Goal: Task Accomplishment & Management: Use online tool/utility

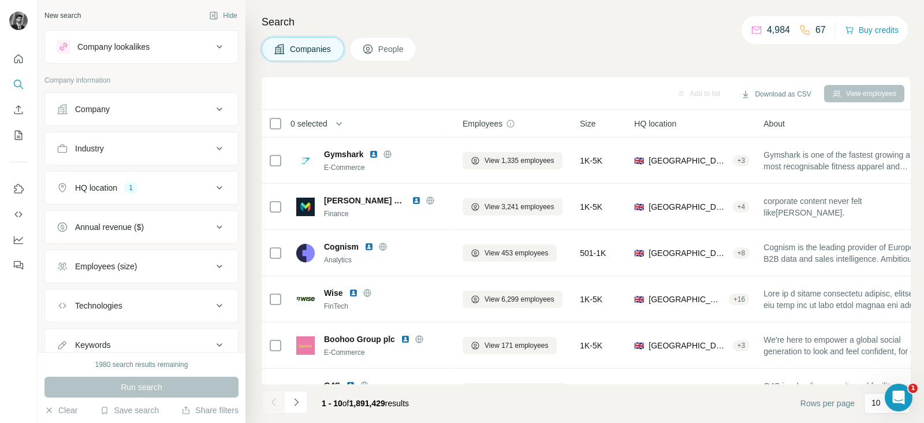
click at [197, 111] on div "Company" at bounding box center [135, 109] width 156 height 12
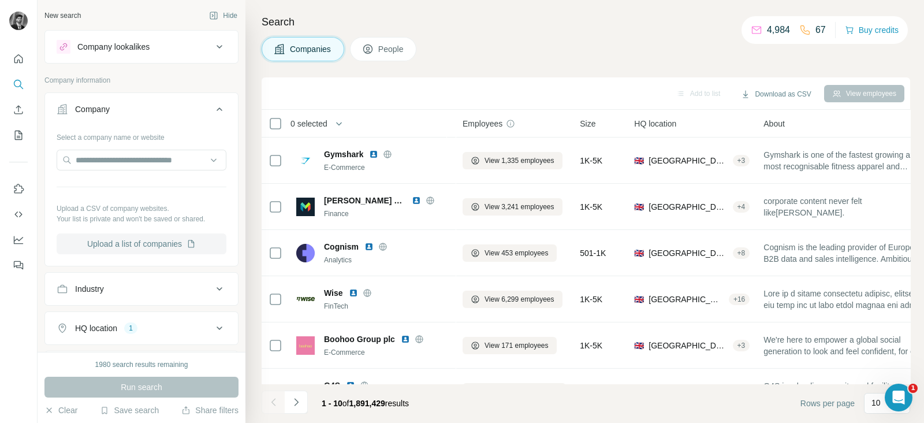
click at [145, 241] on button "Upload a list of companies" at bounding box center [142, 243] width 170 height 21
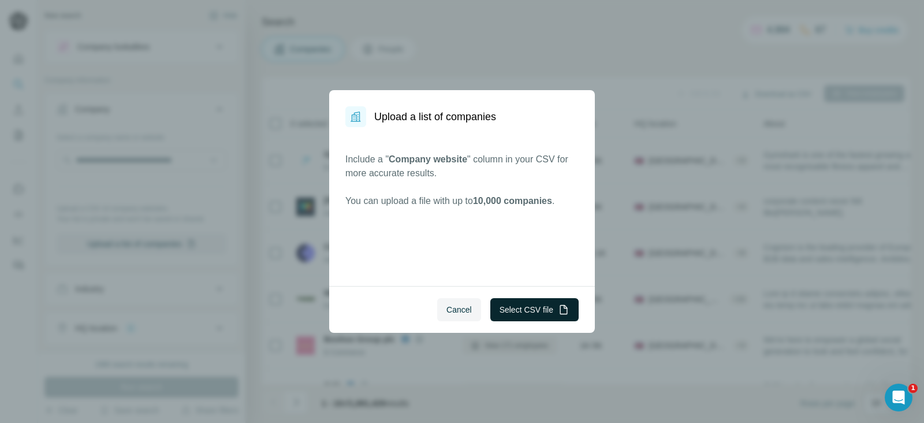
click at [505, 310] on button "Select CSV file" at bounding box center [534, 309] width 88 height 23
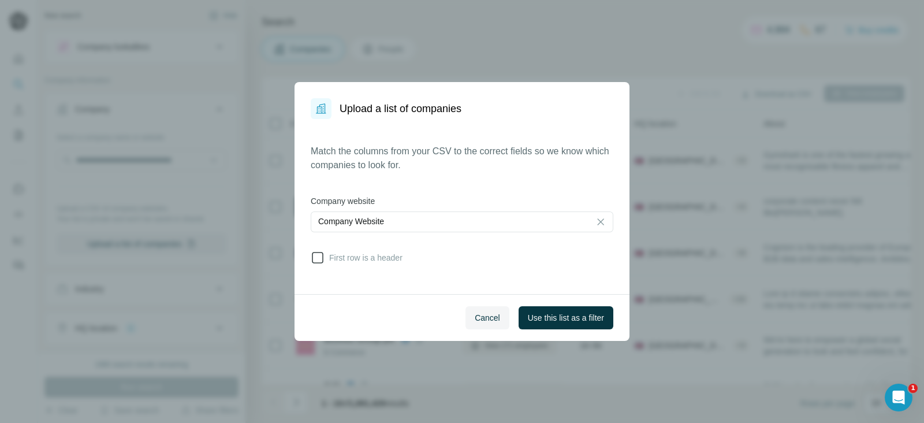
click at [343, 252] on span "First row is a header" at bounding box center [363, 258] width 78 height 12
click at [550, 318] on span "Use this list as a filter" at bounding box center [566, 318] width 76 height 12
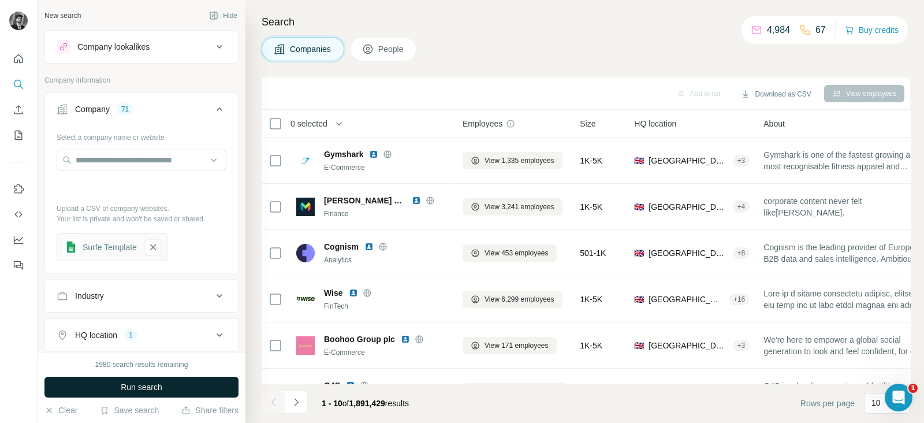
click at [141, 395] on button "Run search" at bounding box center [141, 386] width 194 height 21
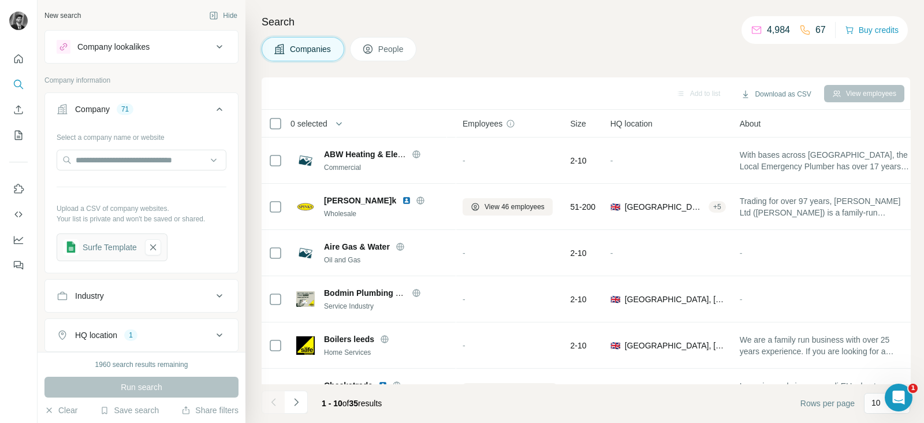
click at [387, 51] on span "People" at bounding box center [391, 49] width 27 height 12
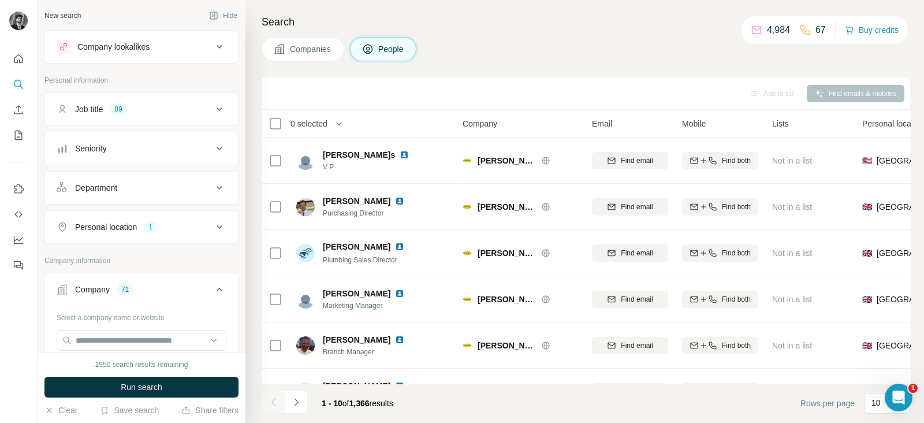
click at [146, 390] on span "Run search" at bounding box center [142, 387] width 42 height 12
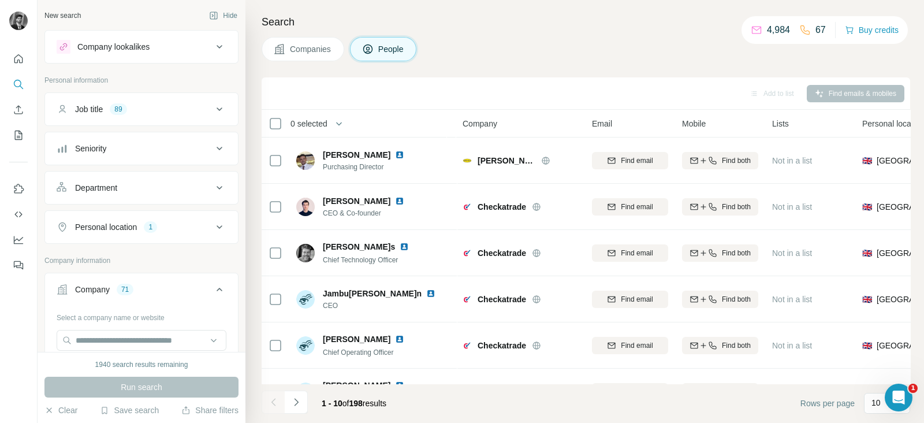
click at [212, 113] on icon at bounding box center [219, 109] width 14 height 14
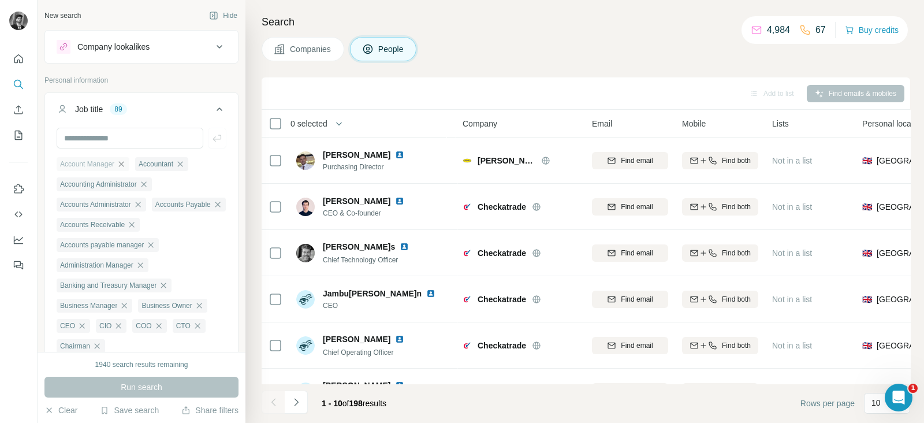
click at [126, 159] on icon "button" at bounding box center [121, 163] width 9 height 9
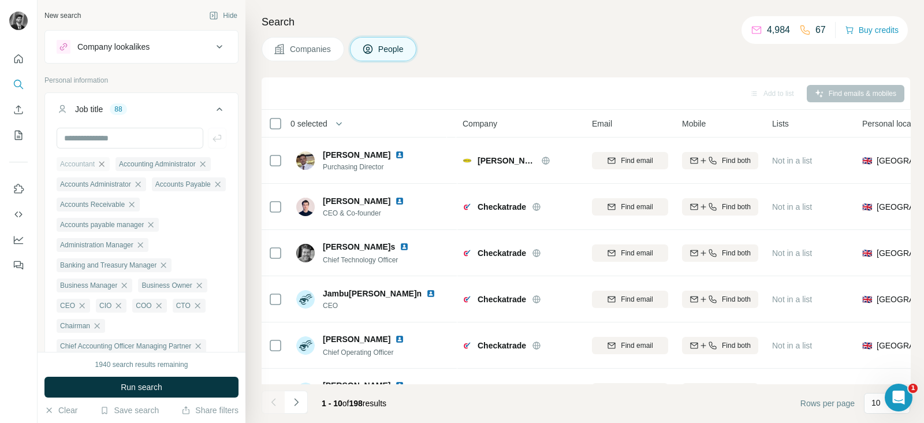
click at [104, 165] on icon "button" at bounding box center [101, 163] width 5 height 5
click at [147, 166] on icon "button" at bounding box center [143, 163] width 9 height 9
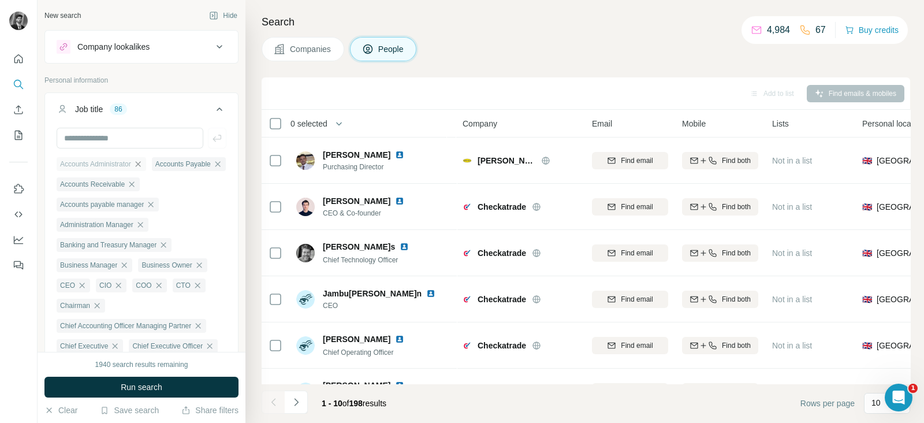
click at [143, 162] on icon "button" at bounding box center [137, 163] width 9 height 9
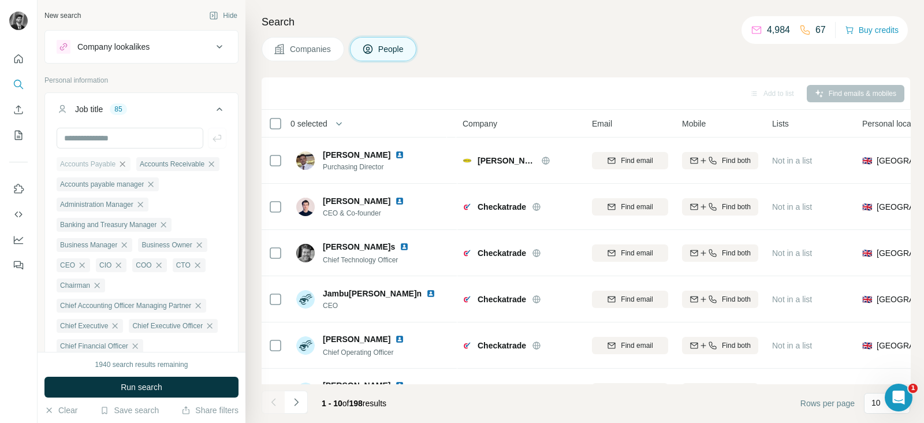
click at [125, 163] on icon "button" at bounding box center [122, 163] width 9 height 9
click at [133, 165] on icon "button" at bounding box center [131, 163] width 5 height 5
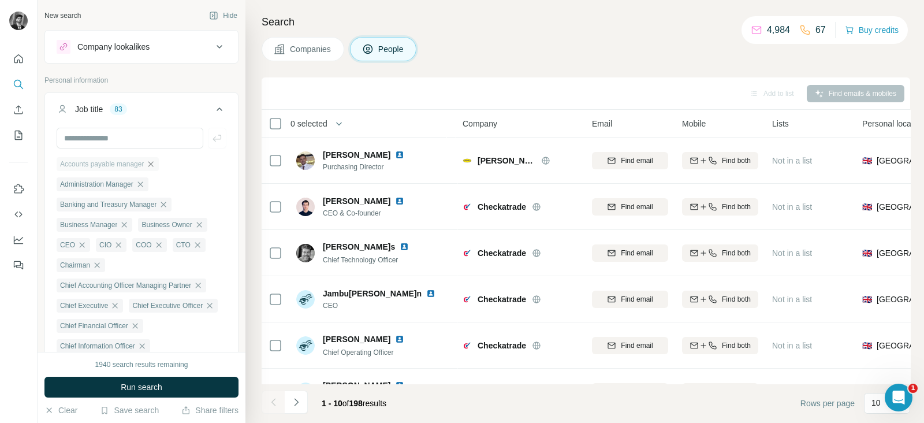
click at [154, 160] on icon "button" at bounding box center [150, 163] width 9 height 9
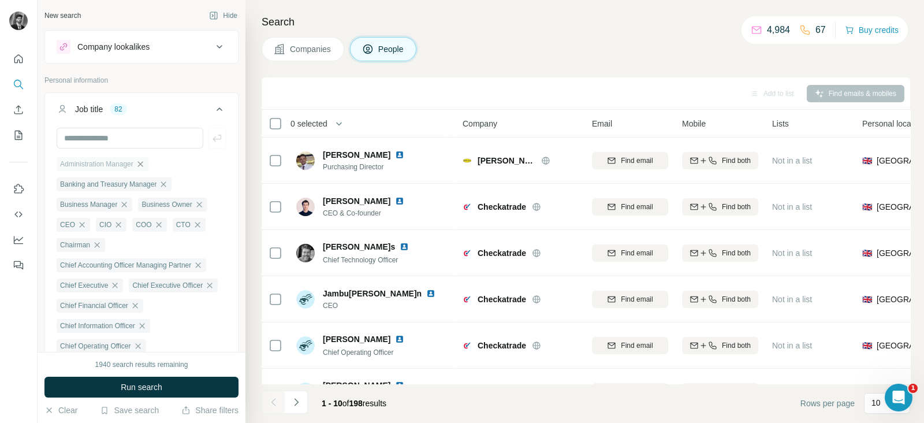
click at [145, 168] on icon "button" at bounding box center [140, 163] width 9 height 9
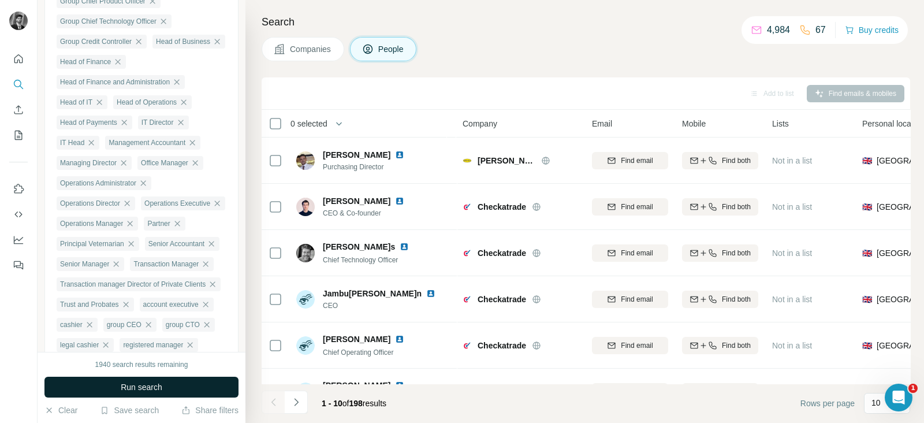
scroll to position [851, 0]
click at [165, 386] on button "Run search" at bounding box center [141, 386] width 194 height 21
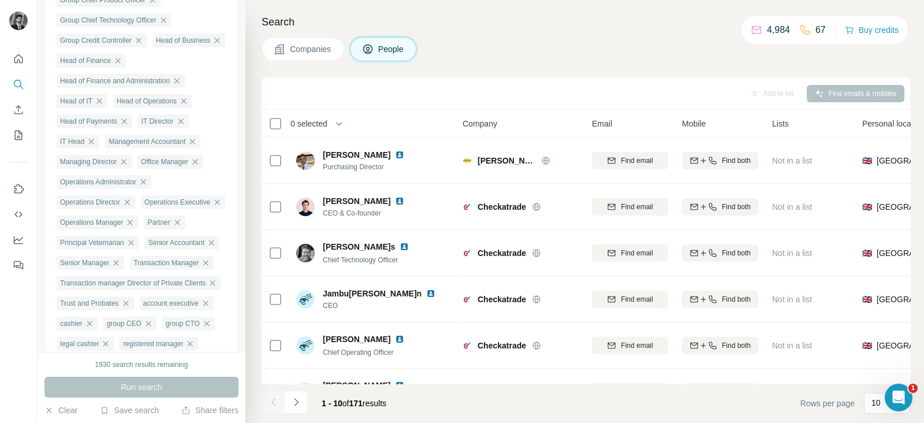
click at [312, 50] on span "Companies" at bounding box center [311, 49] width 42 height 12
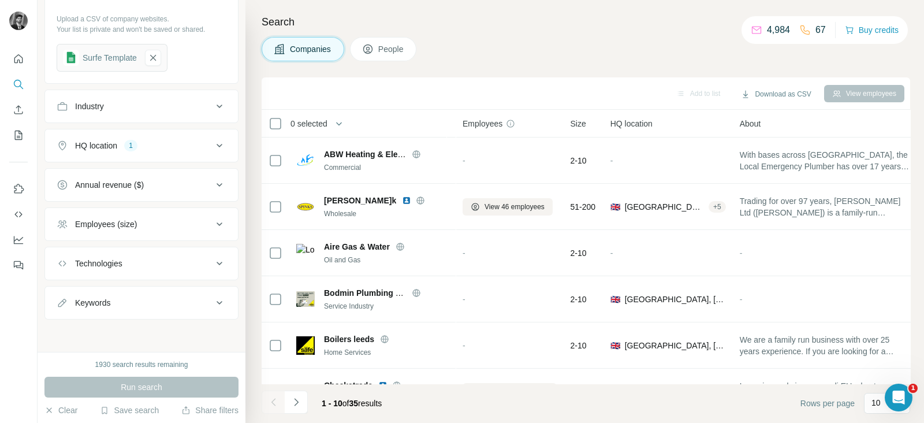
scroll to position [188, 0]
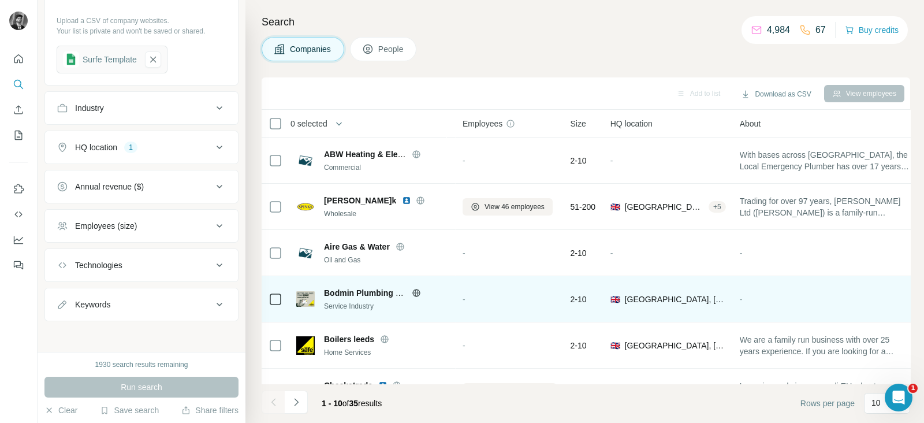
scroll to position [223, 0]
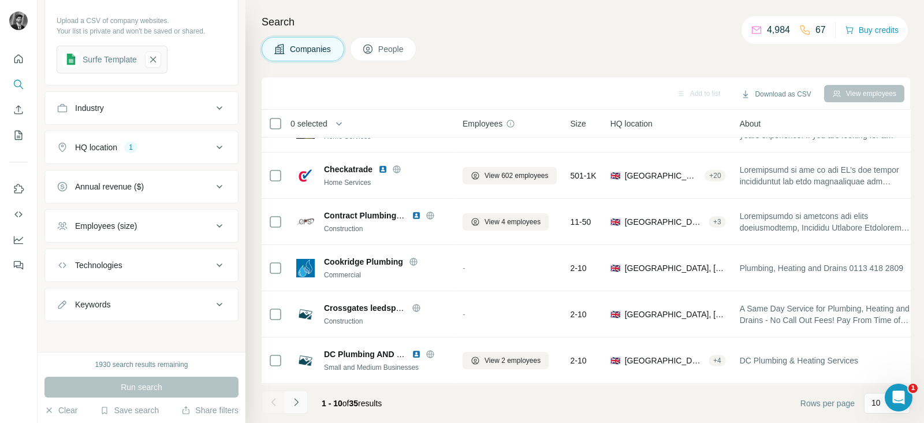
click at [300, 404] on icon "Navigate to next page" at bounding box center [296, 402] width 12 height 12
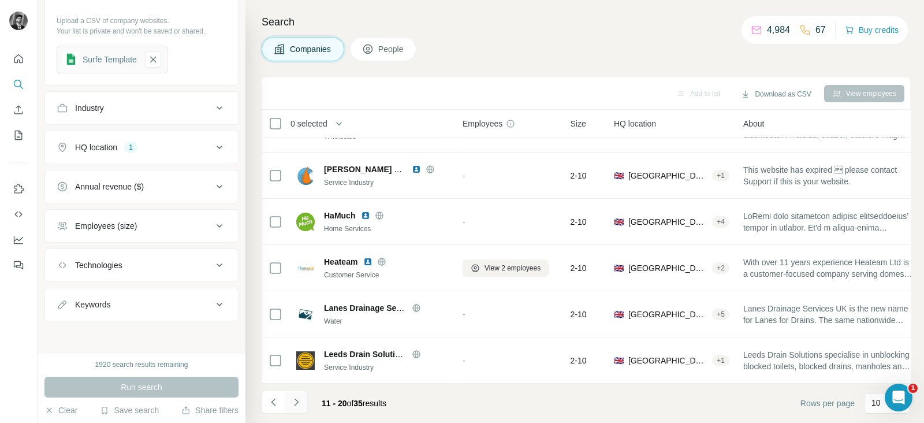
click at [297, 400] on icon "Navigate to next page" at bounding box center [296, 402] width 12 height 12
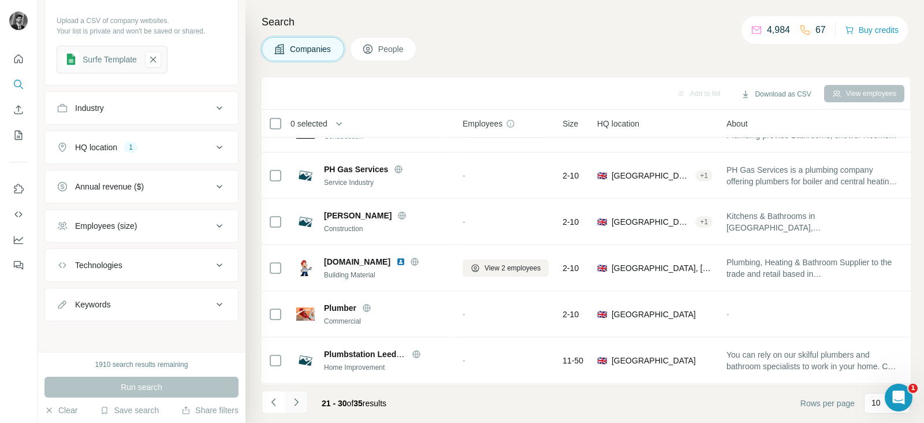
click at [294, 406] on icon "Navigate to next page" at bounding box center [296, 402] width 12 height 12
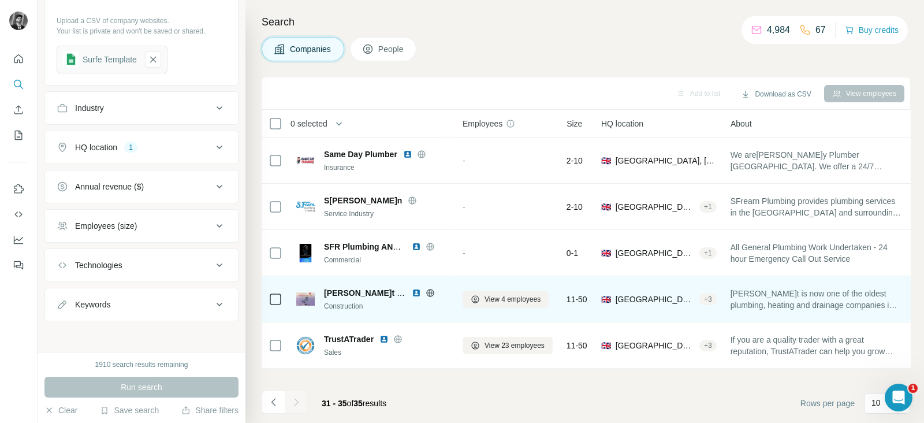
scroll to position [0, 0]
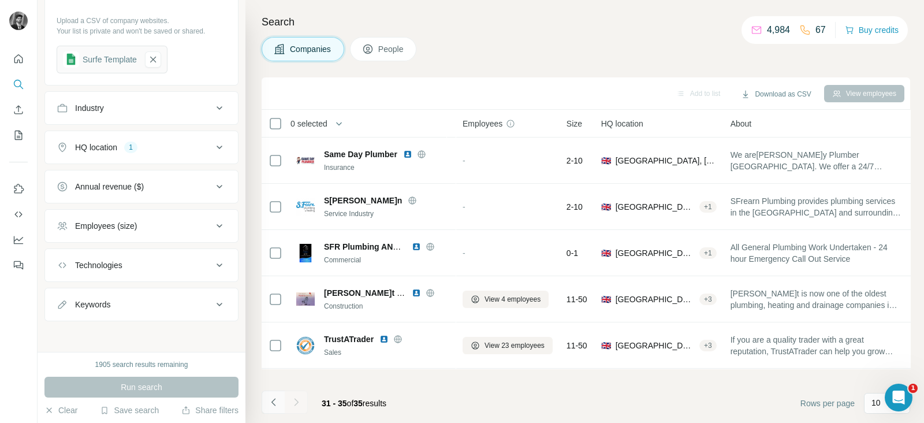
click at [275, 397] on icon "Navigate to previous page" at bounding box center [274, 402] width 12 height 12
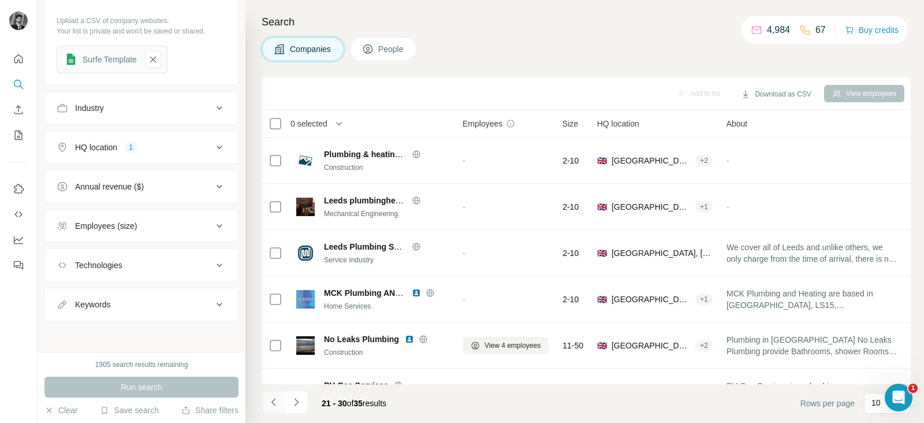
click at [275, 397] on icon "Navigate to previous page" at bounding box center [274, 402] width 12 height 12
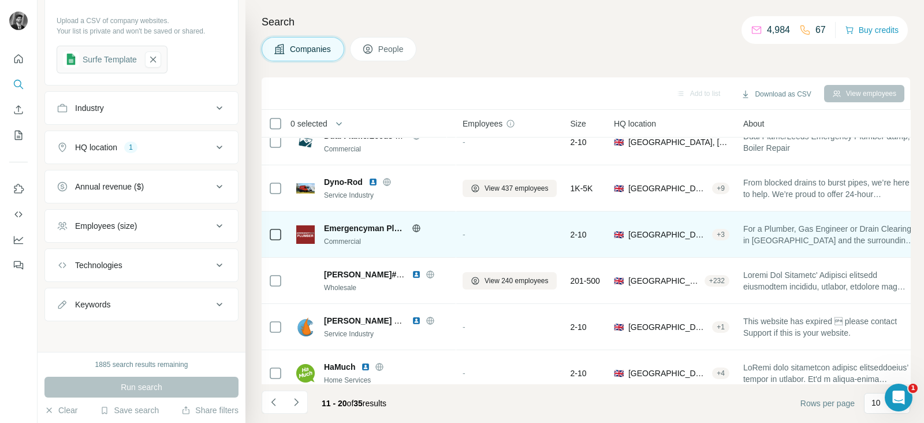
scroll to position [68, 0]
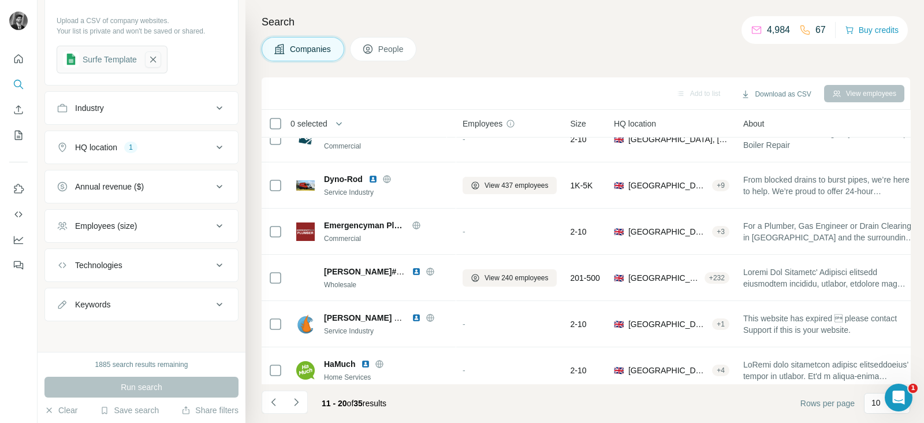
click at [157, 55] on icon "button" at bounding box center [153, 60] width 10 height 12
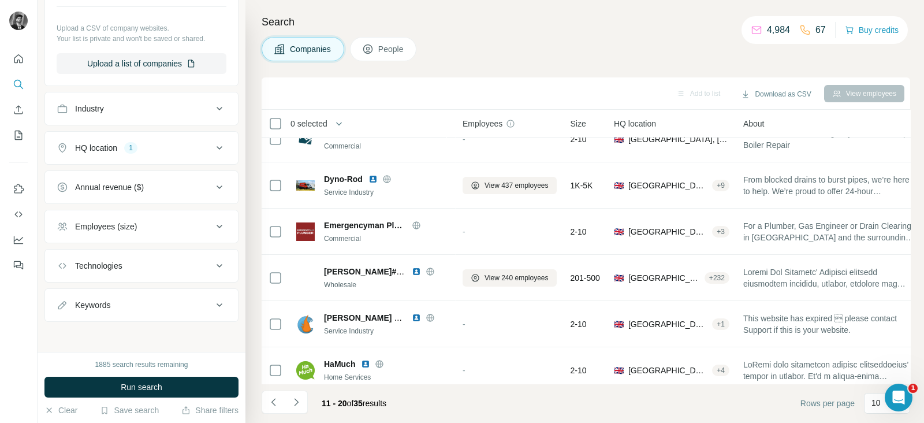
scroll to position [0, 0]
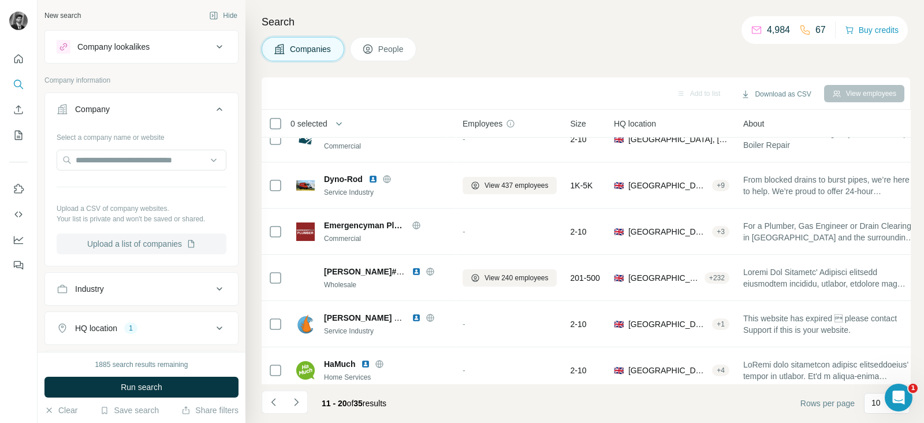
click at [176, 243] on button "Upload a list of companies" at bounding box center [142, 243] width 170 height 21
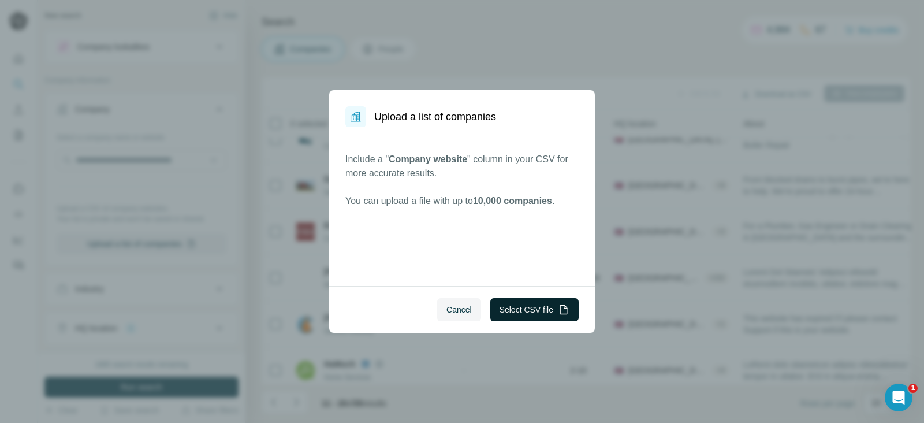
click at [542, 316] on button "Select CSV file" at bounding box center [534, 309] width 88 height 23
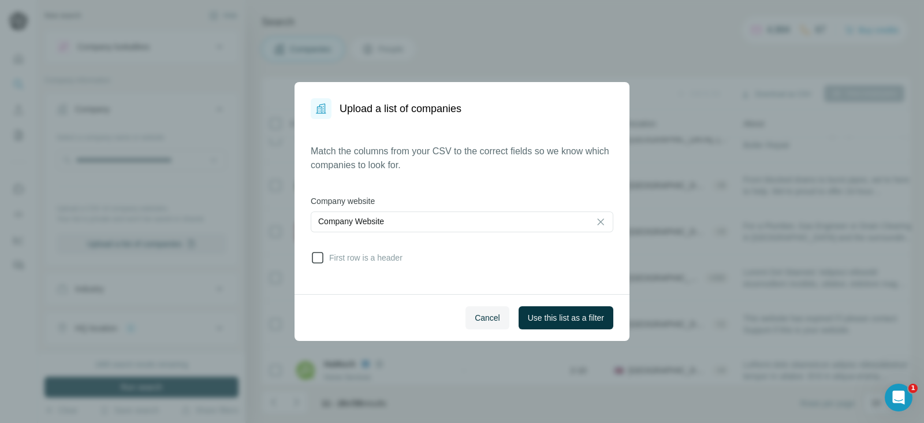
click at [329, 255] on span "First row is a header" at bounding box center [363, 258] width 78 height 12
click at [585, 319] on span "Use this list as a filter" at bounding box center [566, 318] width 76 height 12
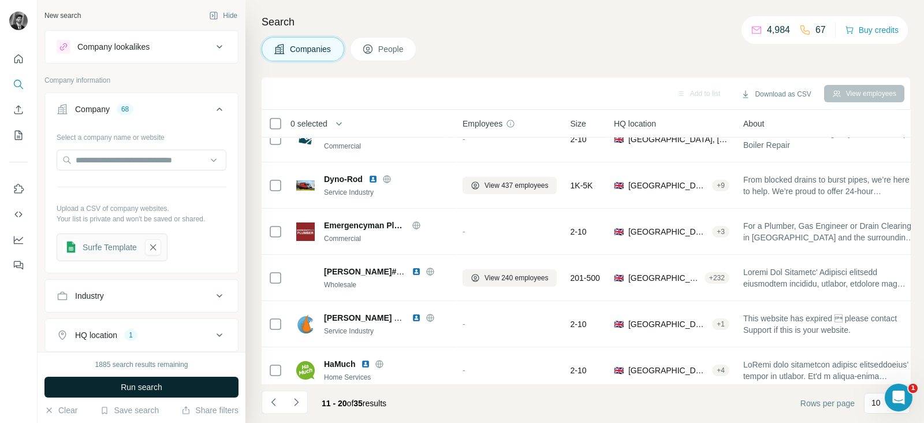
click at [147, 382] on span "Run search" at bounding box center [142, 387] width 42 height 12
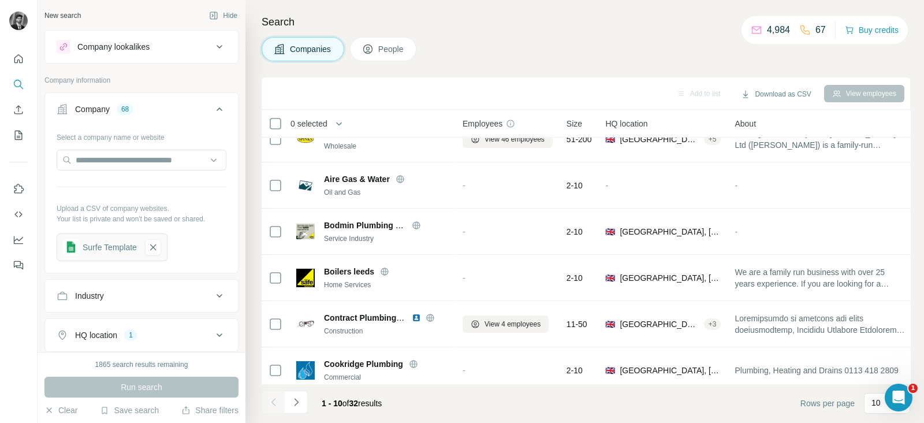
click at [386, 42] on button "People" at bounding box center [383, 49] width 67 height 24
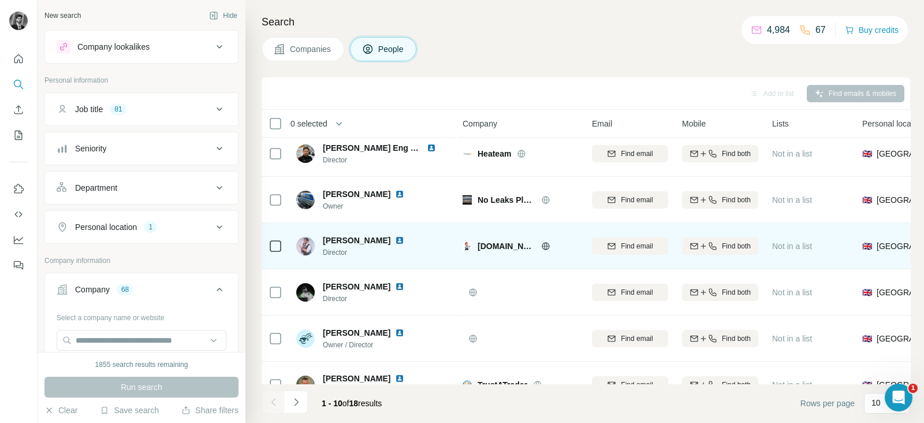
scroll to position [223, 0]
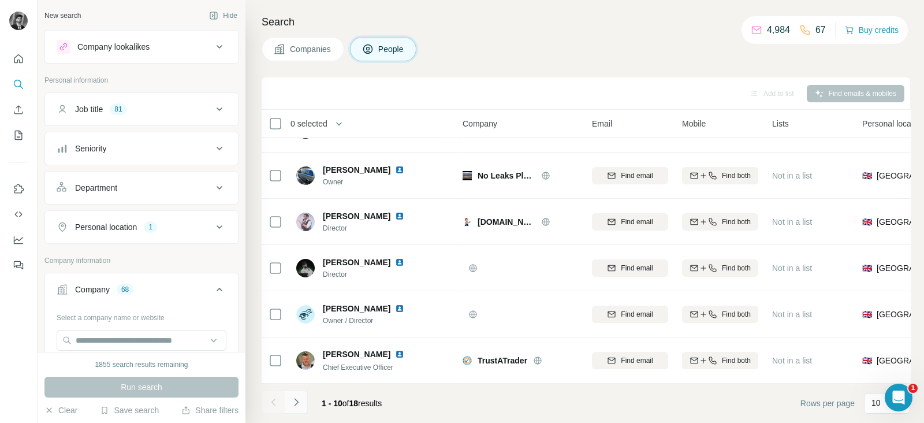
click at [294, 400] on icon "Navigate to next page" at bounding box center [296, 402] width 12 height 12
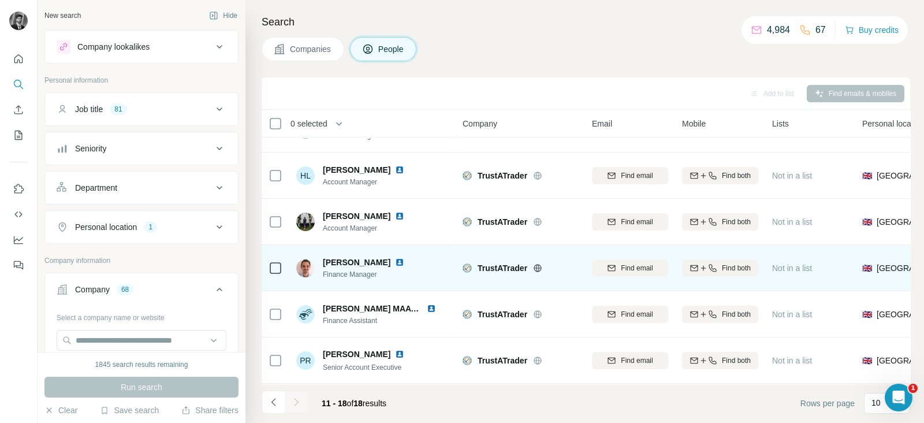
scroll to position [0, 0]
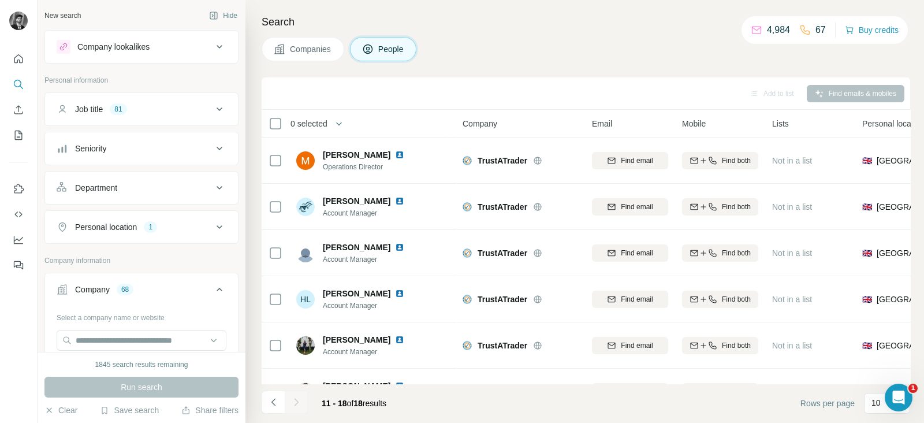
click at [191, 113] on div "Job title 81" at bounding box center [135, 109] width 156 height 12
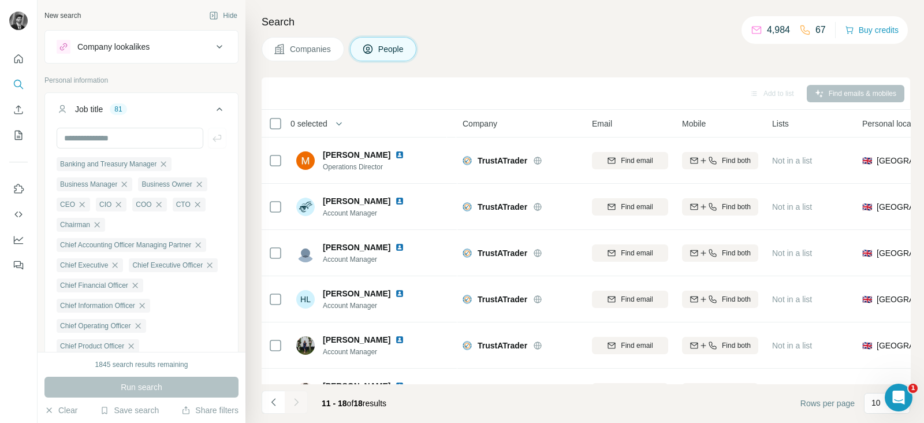
click at [675, 44] on div "Companies People" at bounding box center [586, 49] width 648 height 24
click at [133, 405] on button "Save search" at bounding box center [129, 410] width 59 height 12
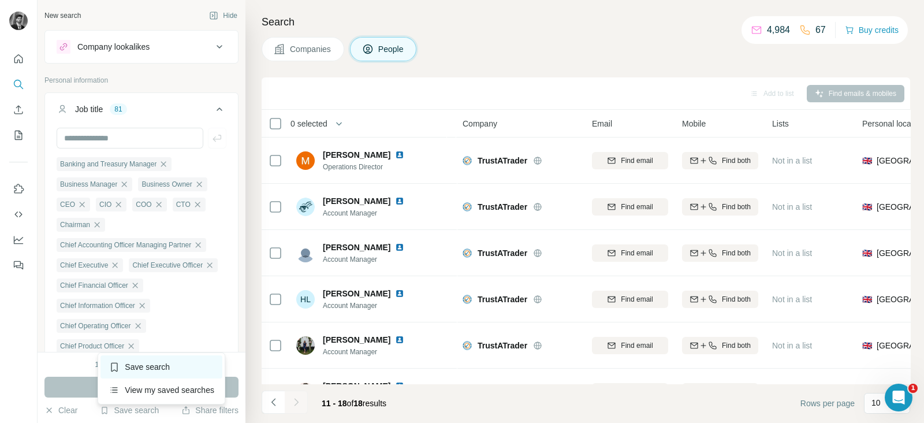
click at [147, 374] on div "Save search" at bounding box center [161, 366] width 122 height 23
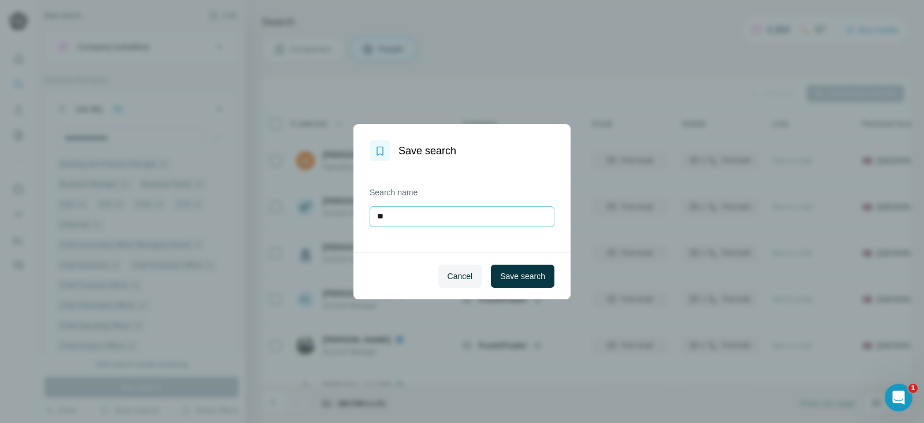
type input "*"
type input "**********"
click at [505, 284] on button "Save search" at bounding box center [523, 275] width 64 height 23
